Goal: Contribute content: Add original content to the website for others to see

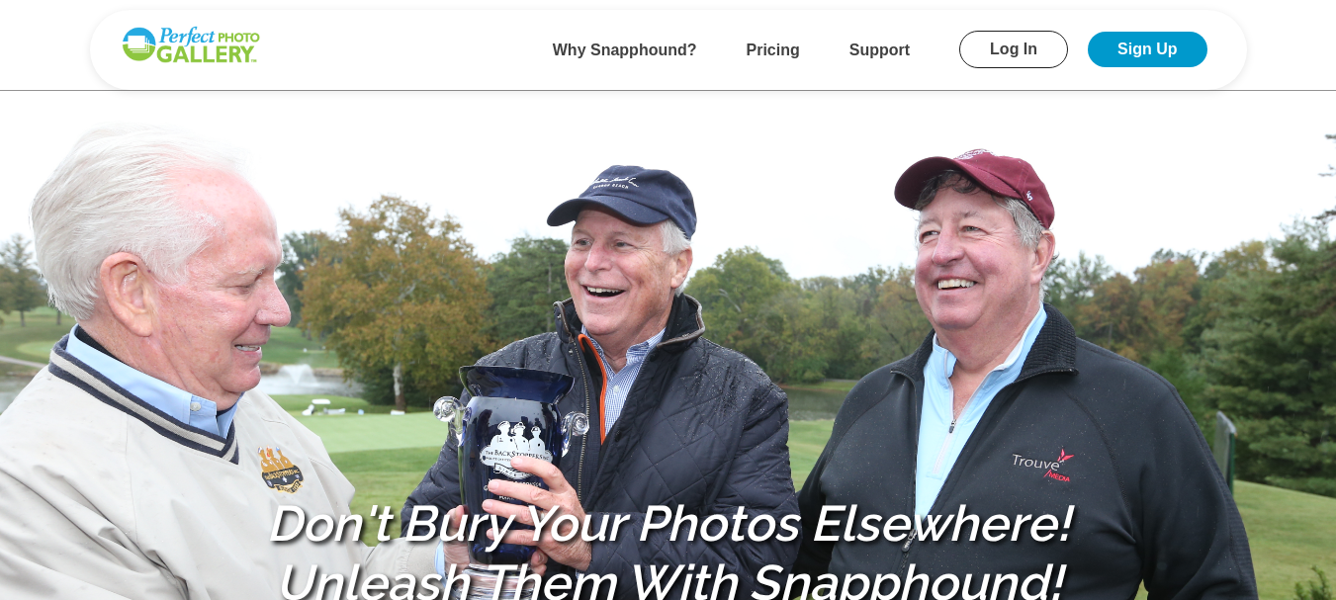
click at [1014, 46] on link "Log In" at bounding box center [1013, 50] width 109 height 38
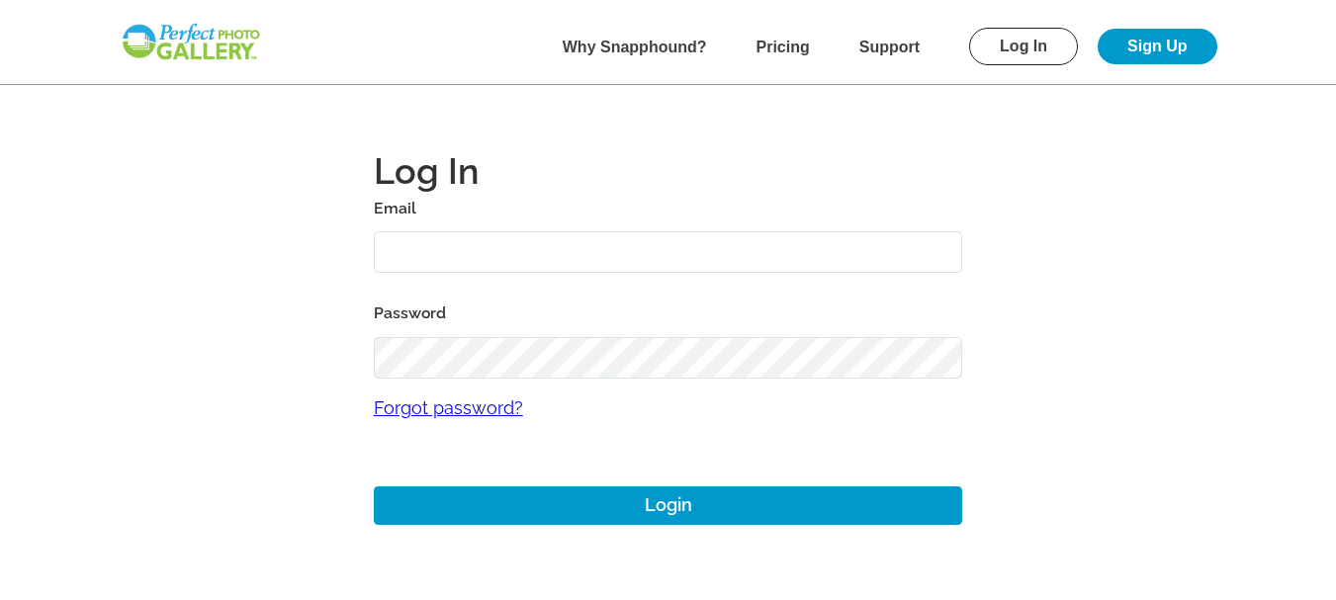
type input "[EMAIL_ADDRESS][DOMAIN_NAME]"
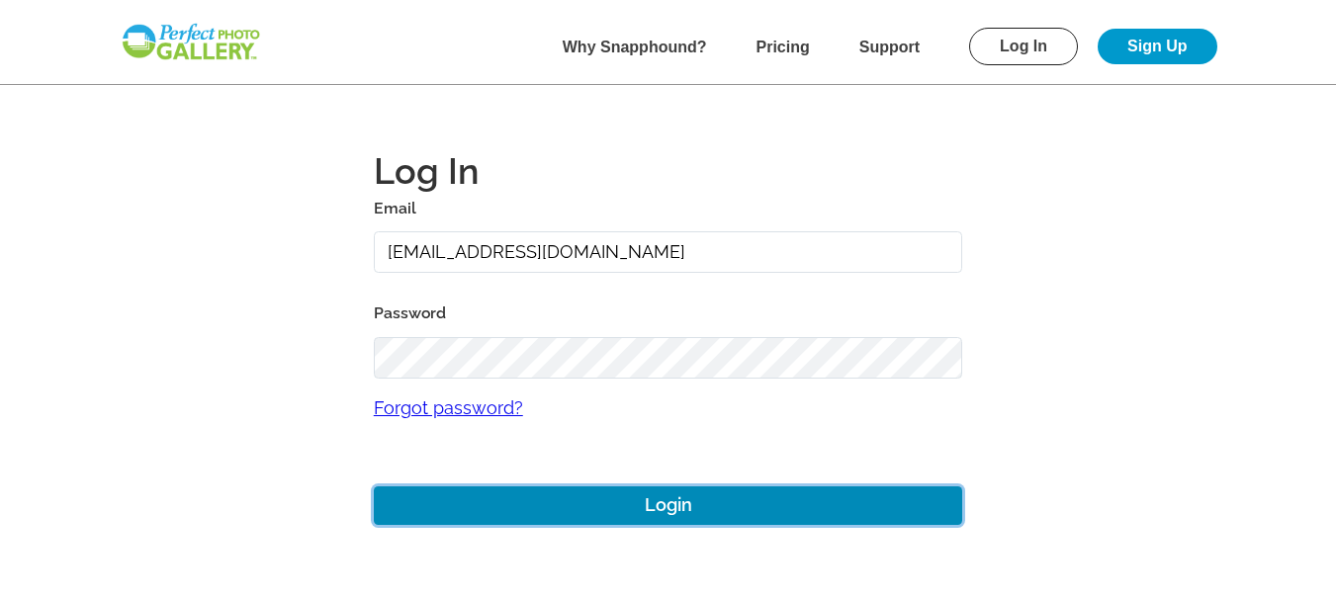
click at [642, 504] on button "Login" at bounding box center [668, 506] width 589 height 39
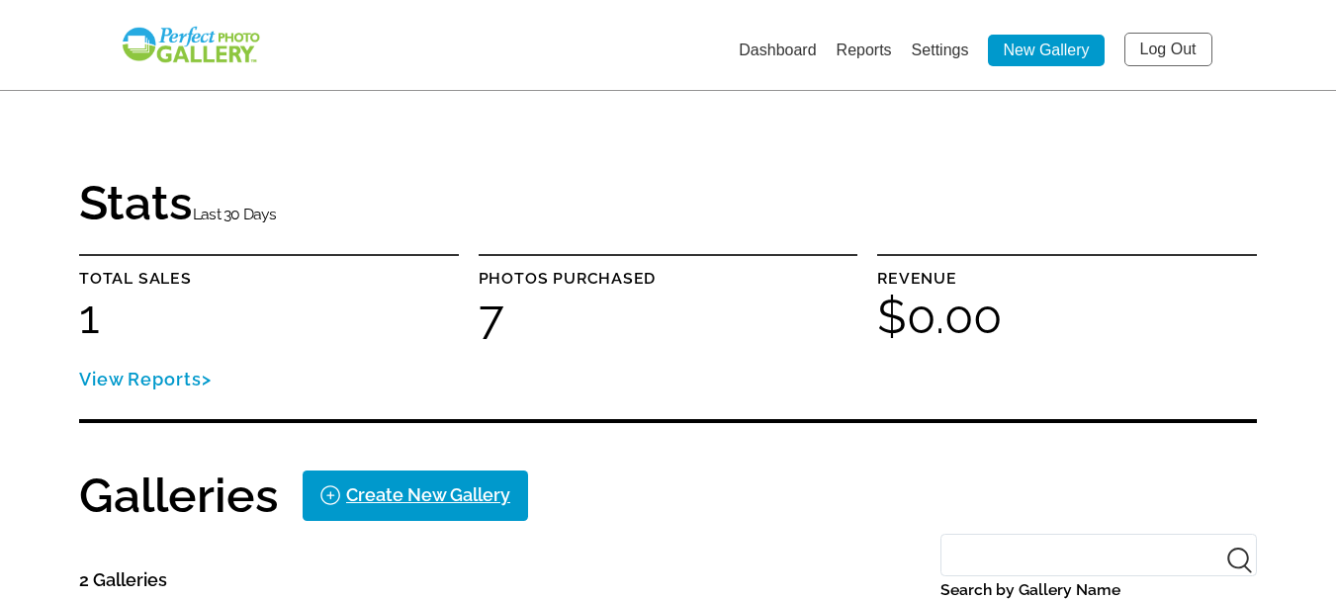
click at [1042, 45] on link "New Gallery" at bounding box center [1046, 51] width 116 height 32
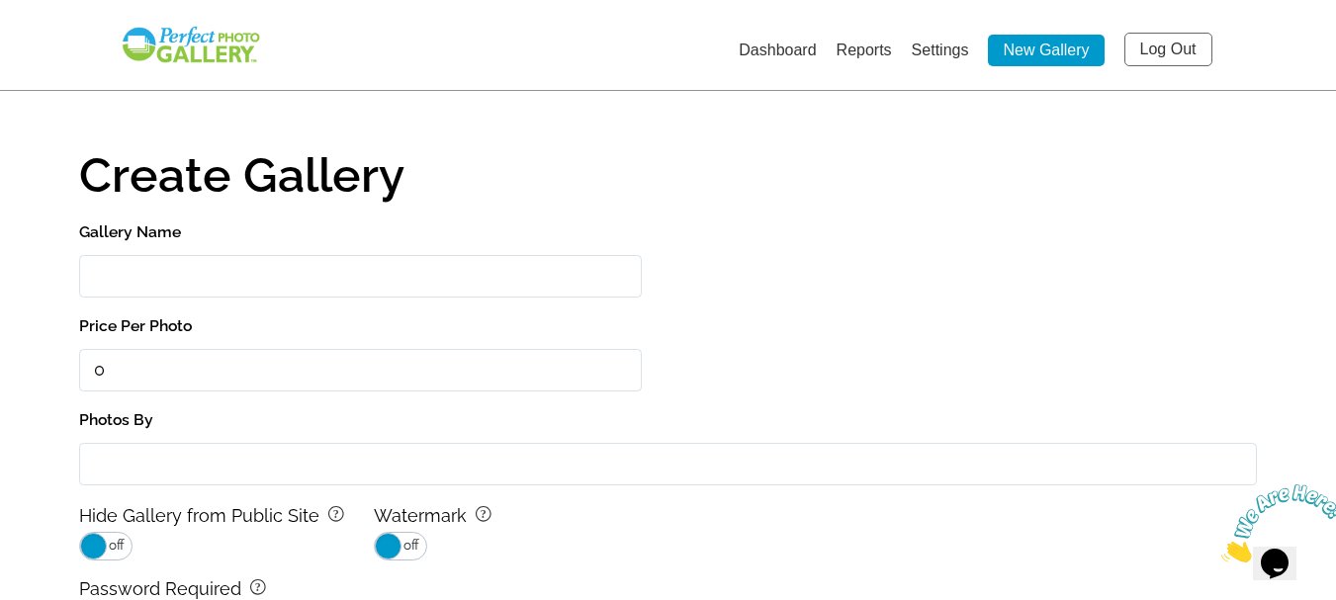
click at [265, 273] on input "Gallery Name" at bounding box center [360, 276] width 563 height 43
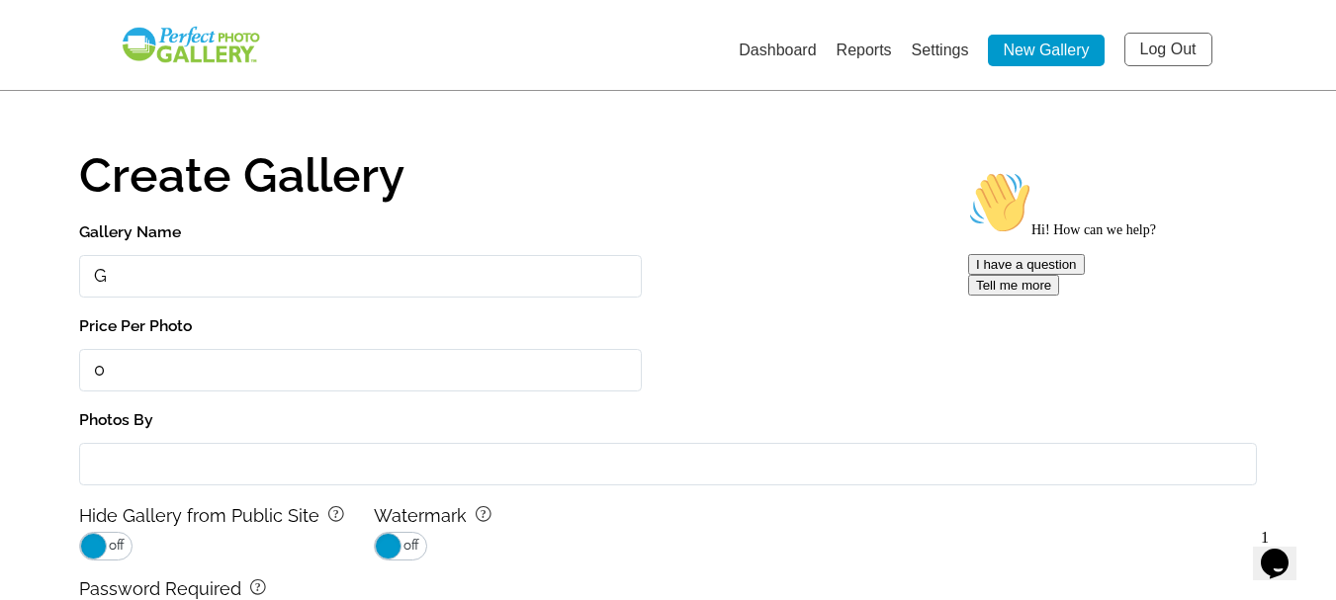
click at [265, 273] on input "G" at bounding box center [360, 276] width 563 height 43
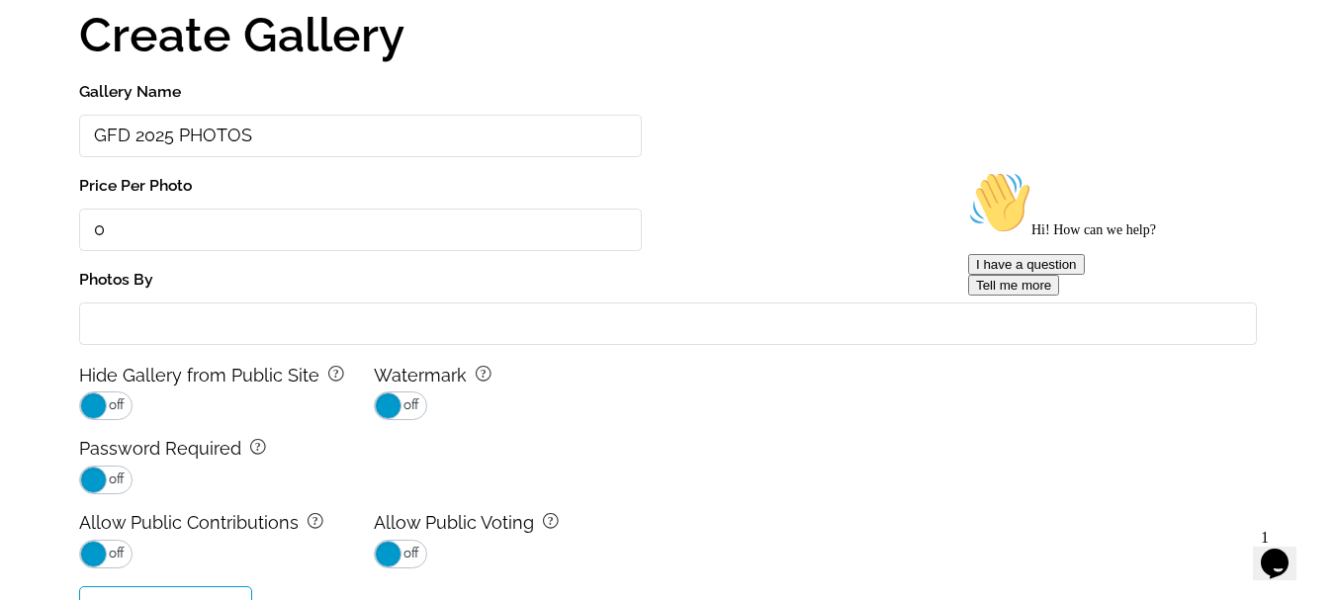
scroll to position [198, 0]
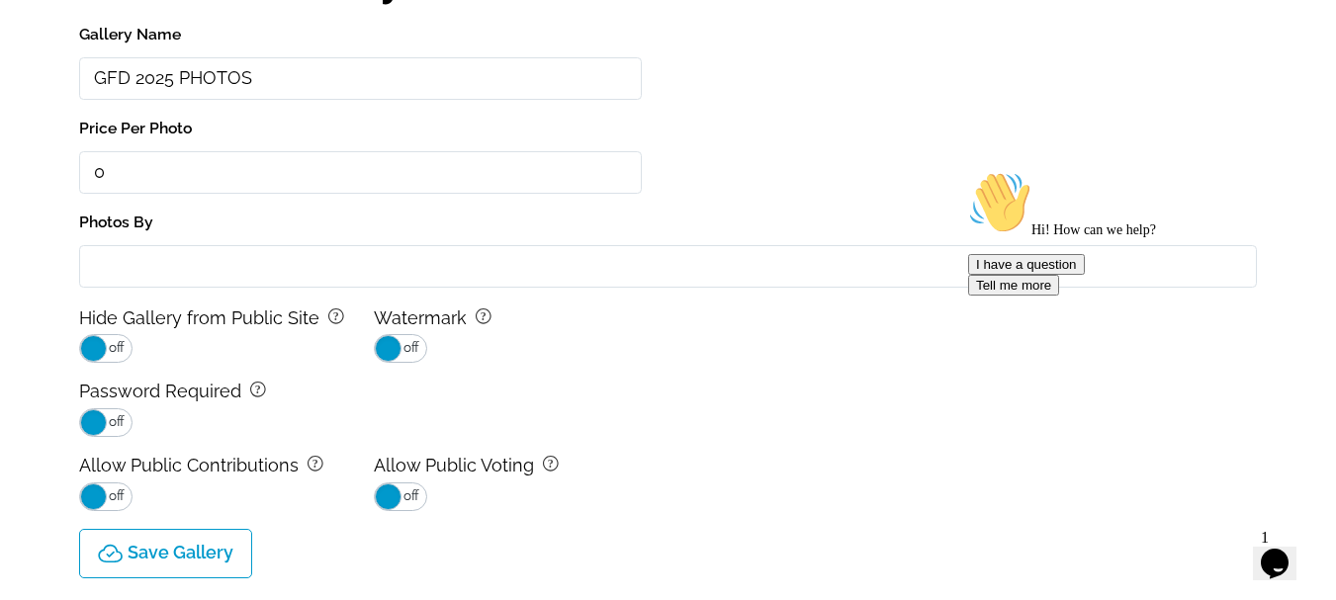
type input "GFD 2025 PHOTOS"
click at [145, 266] on input "Photos By" at bounding box center [668, 266] width 1178 height 43
type input "G"
click at [389, 264] on input "Kivort Steel Charitable Foundation" at bounding box center [668, 266] width 1178 height 43
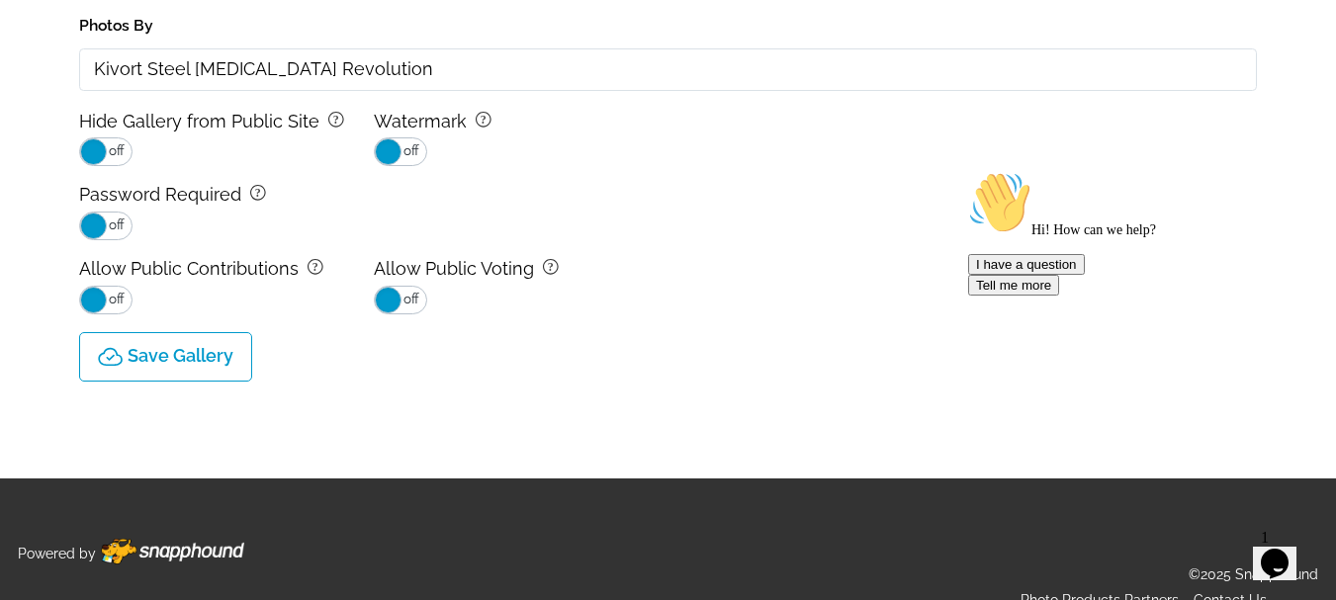
scroll to position [396, 0]
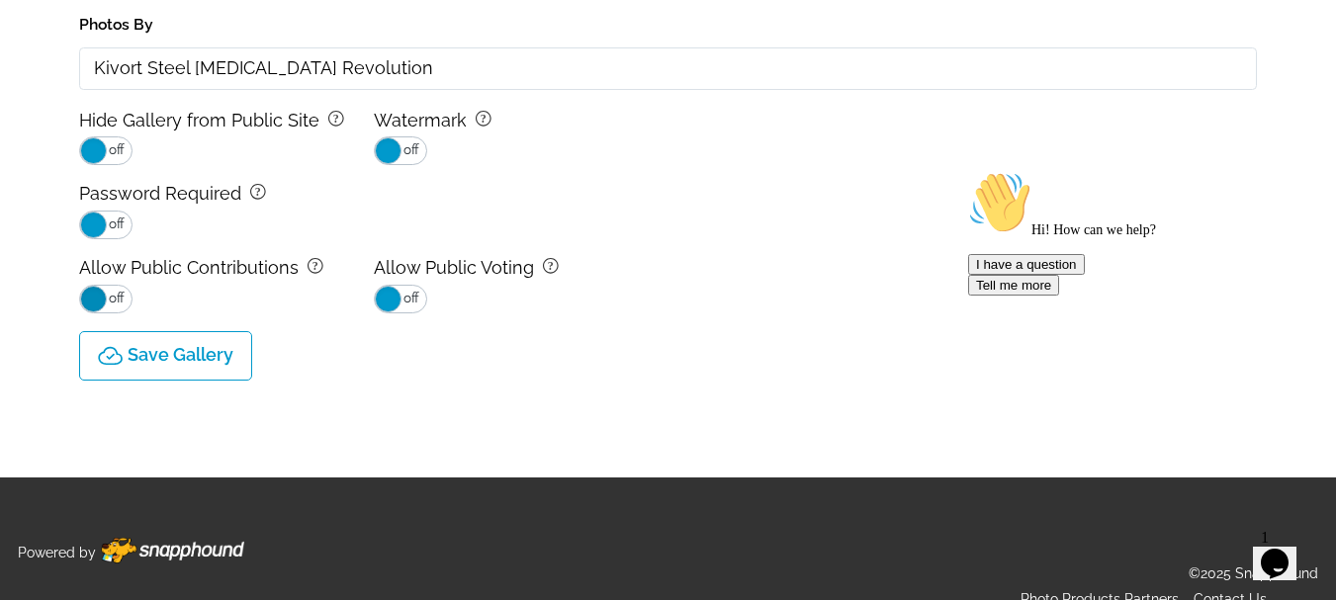
type input "Kivort Steel [MEDICAL_DATA] Revolution"
click at [98, 302] on span at bounding box center [93, 299] width 27 height 27
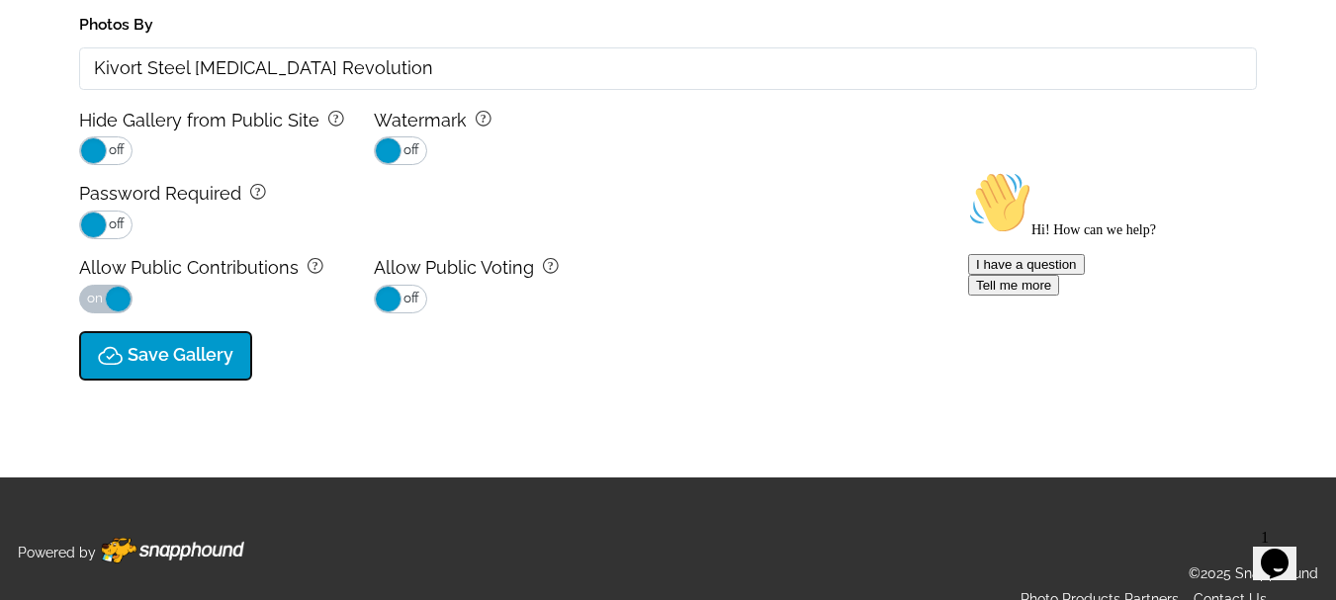
click at [171, 356] on p "Save Gallery" at bounding box center [181, 355] width 106 height 21
type input "0.0"
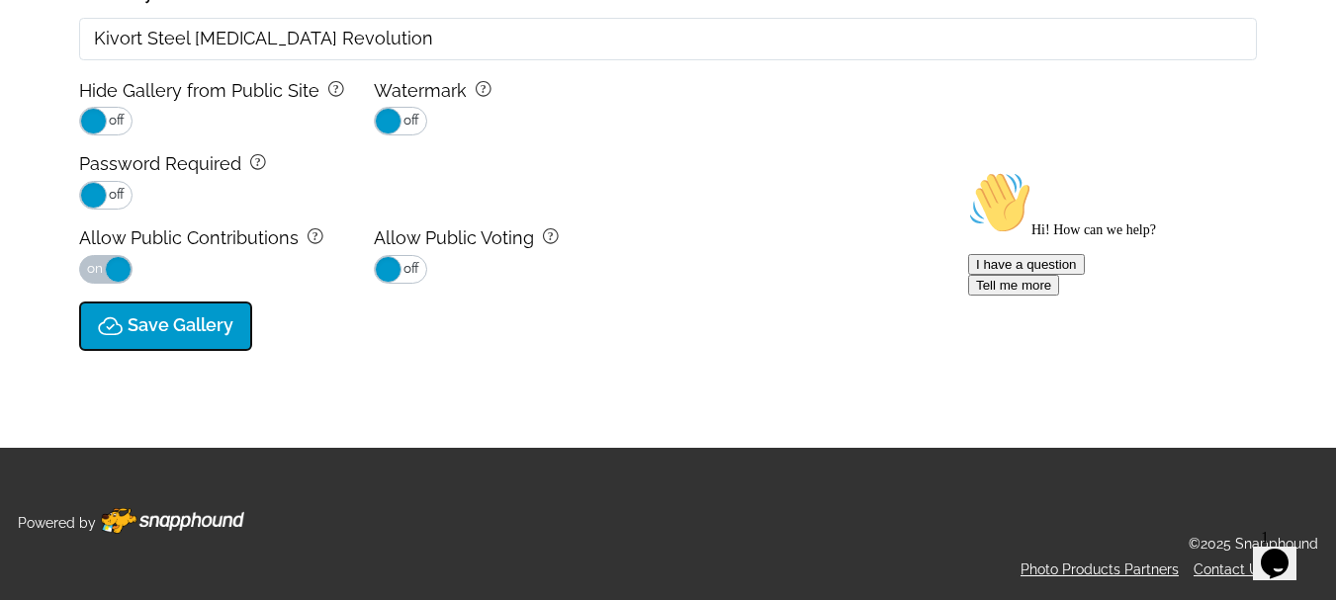
select select "onlyShowInGallery"
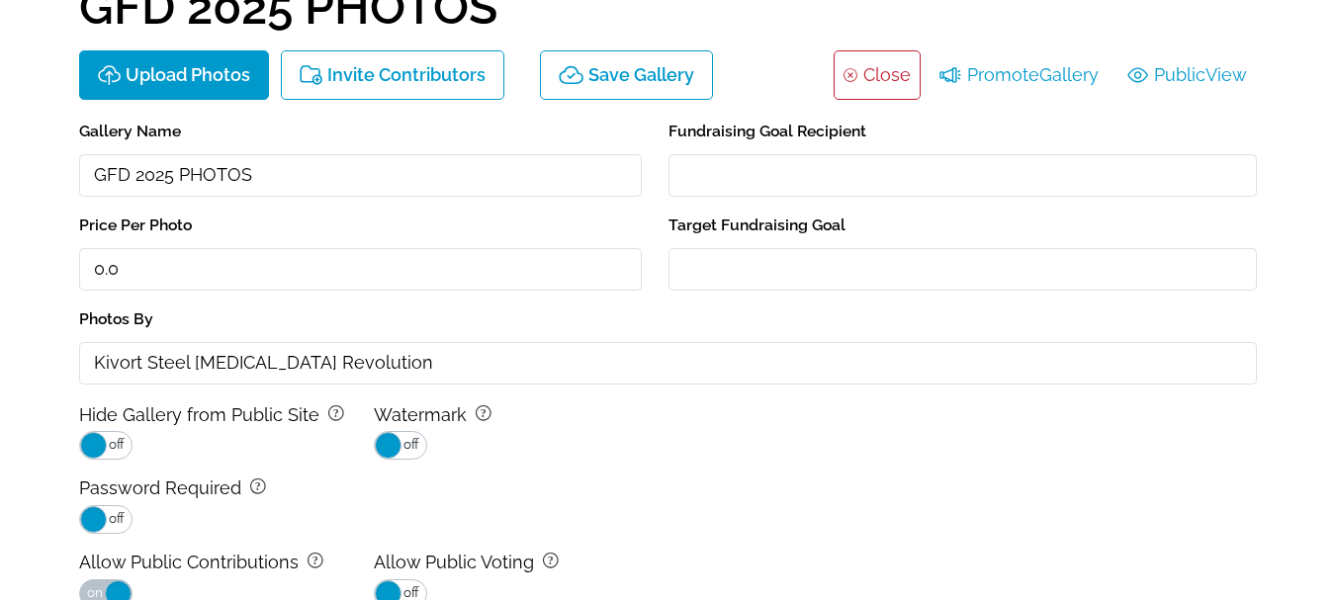
scroll to position [166, 0]
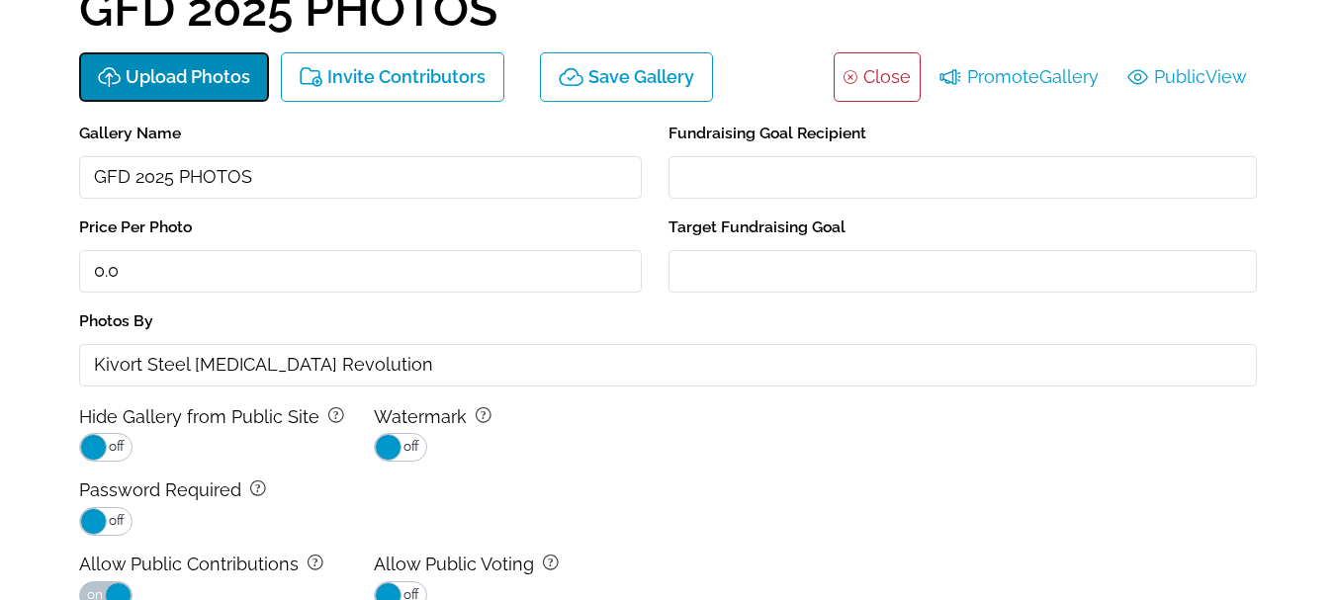
click at [175, 77] on p "Upload Photos" at bounding box center [188, 77] width 125 height 21
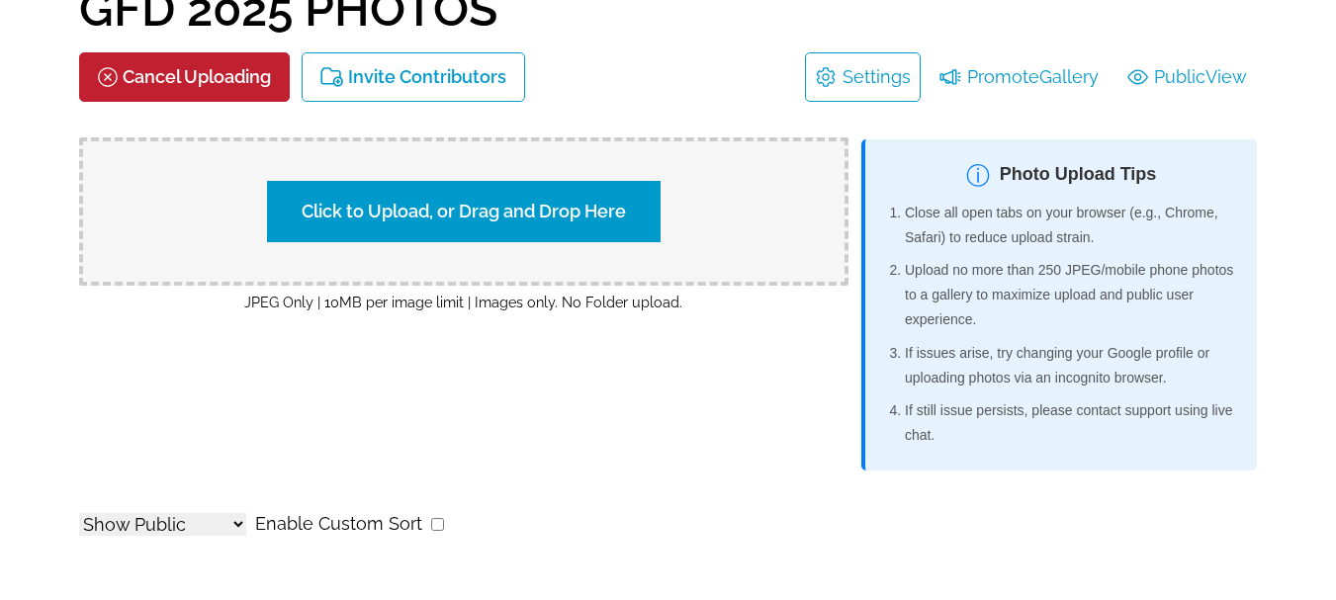
click at [483, 205] on label "Click to Upload, or Drag and Drop Here" at bounding box center [464, 211] width 394 height 61
click at [626, 205] on input "Click to Upload, or Drag and Drop Here" at bounding box center [811, 209] width 370 height 27
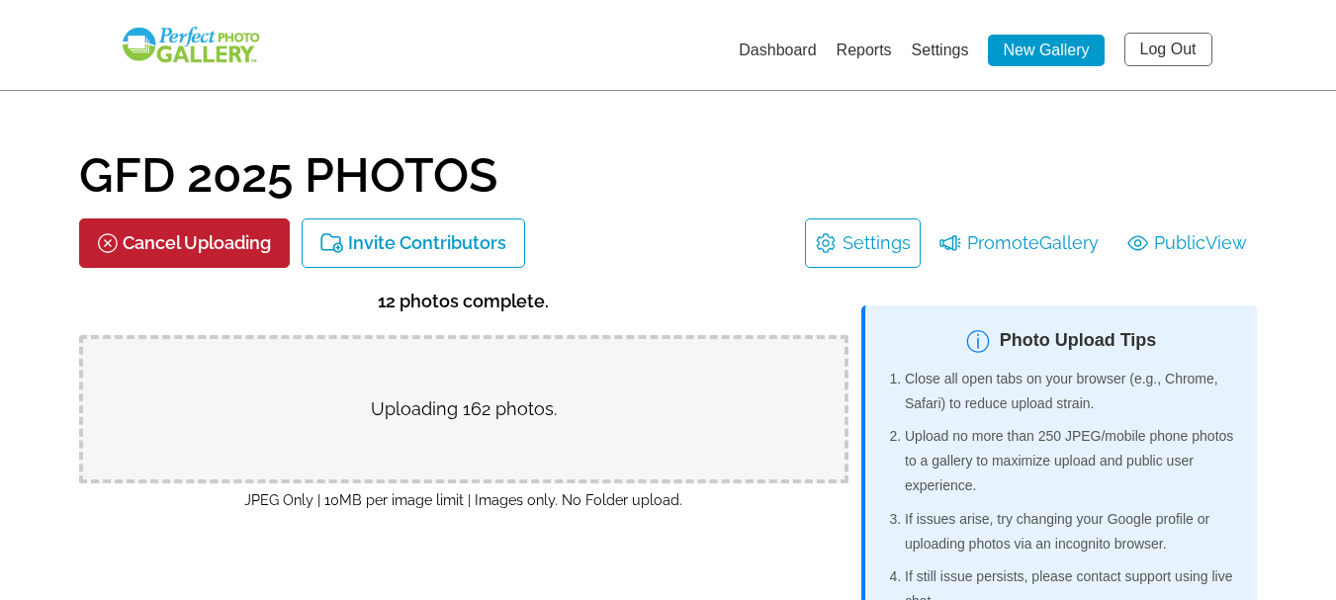
select select "onlyShowInGallery"
